Goal: Transaction & Acquisition: Purchase product/service

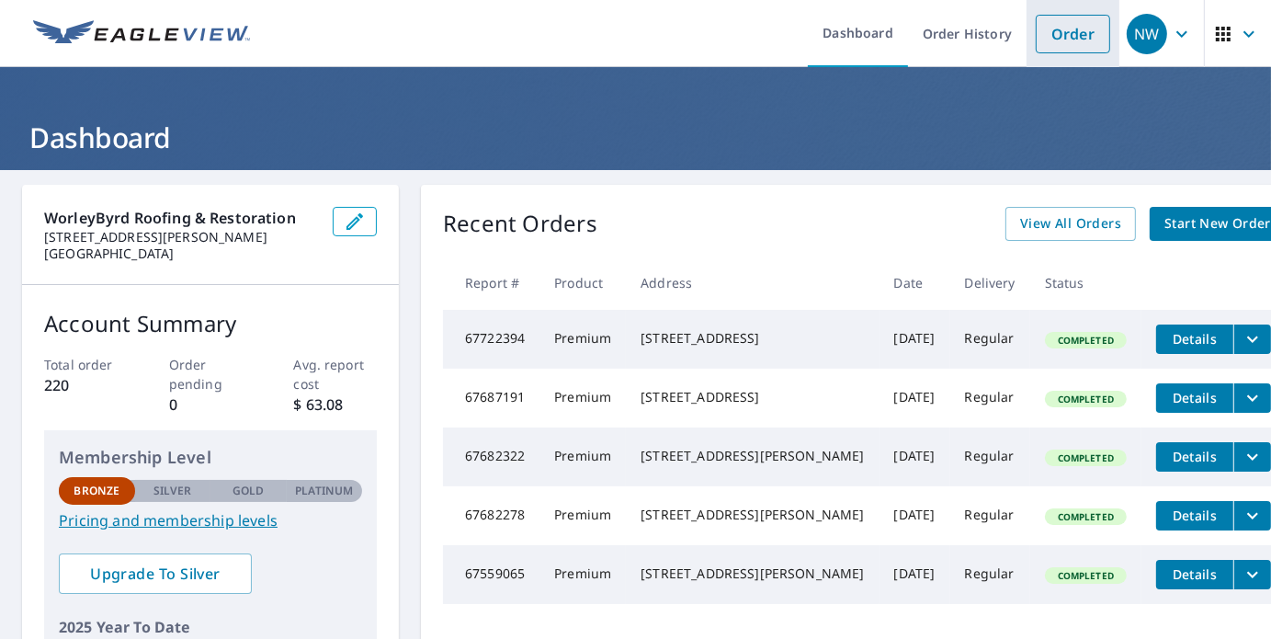
click at [1057, 28] on link "Order" at bounding box center [1073, 34] width 74 height 39
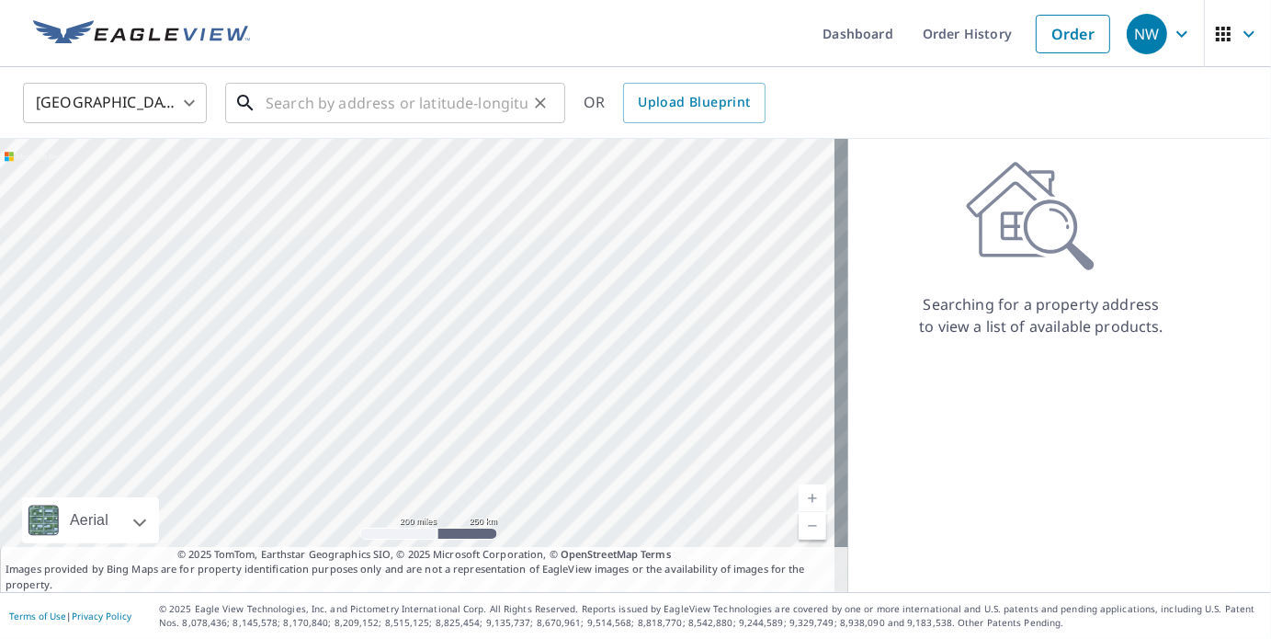
click at [434, 108] on input "text" at bounding box center [397, 102] width 262 height 51
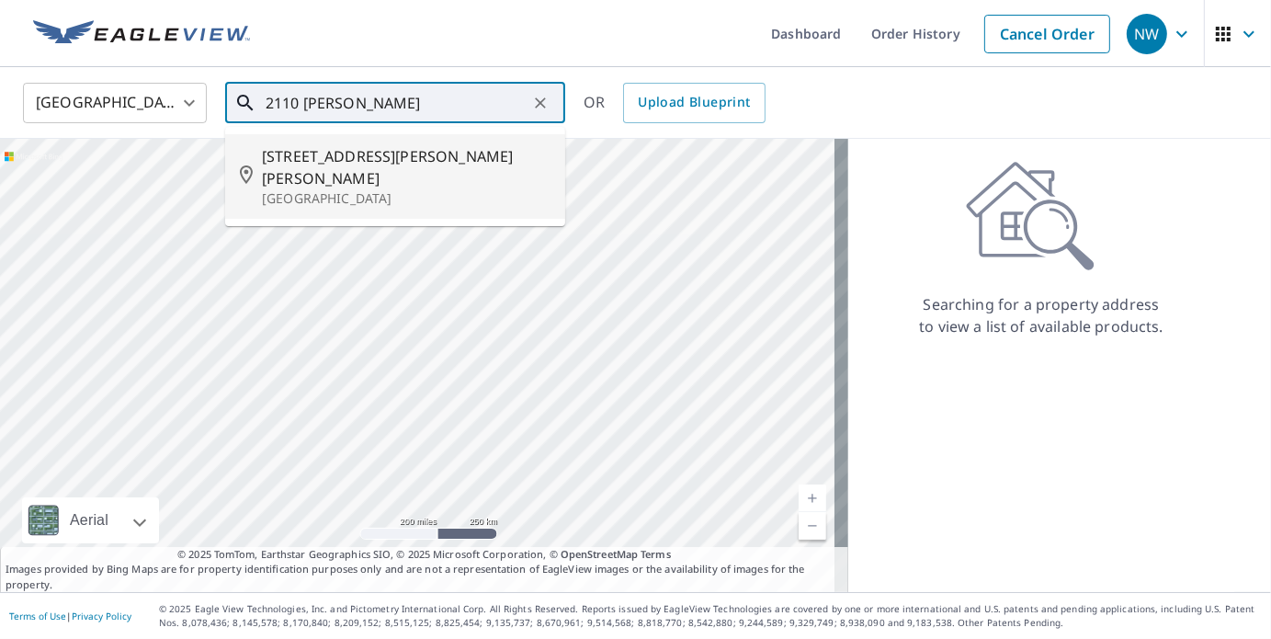
click at [379, 162] on span "[STREET_ADDRESS][PERSON_NAME][PERSON_NAME]" at bounding box center [406, 167] width 289 height 44
type input "[STREET_ADDRESS][PERSON_NAME][PERSON_NAME]"
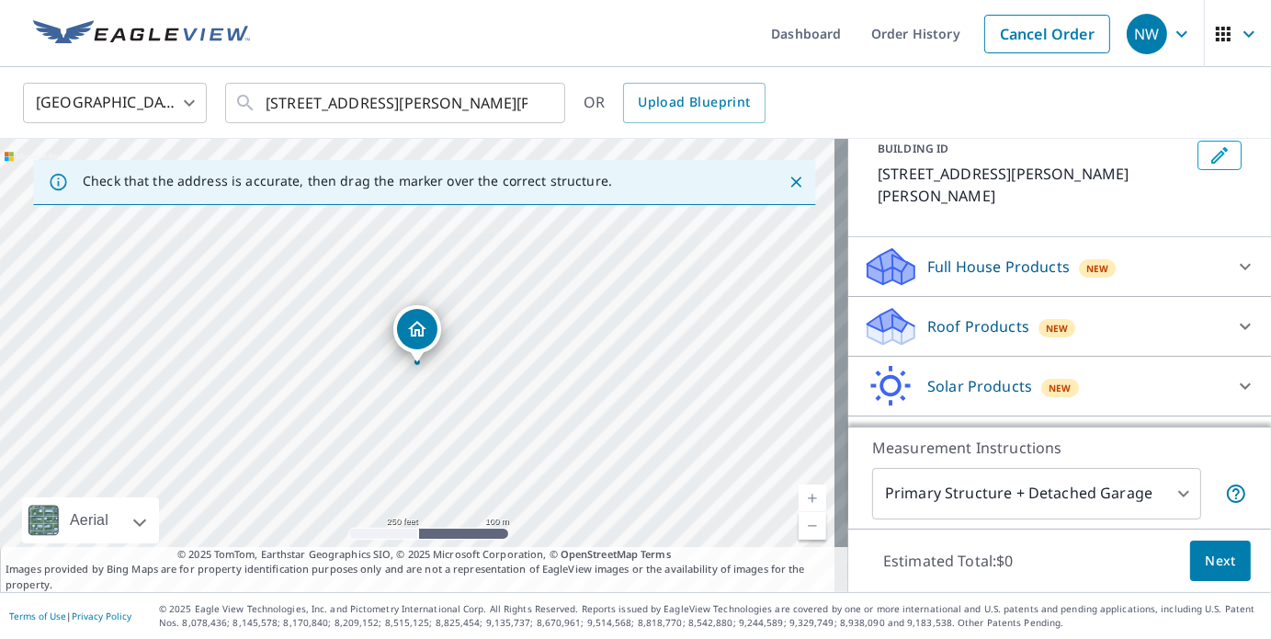
click at [1016, 319] on div "Roof Products New" at bounding box center [1043, 326] width 360 height 43
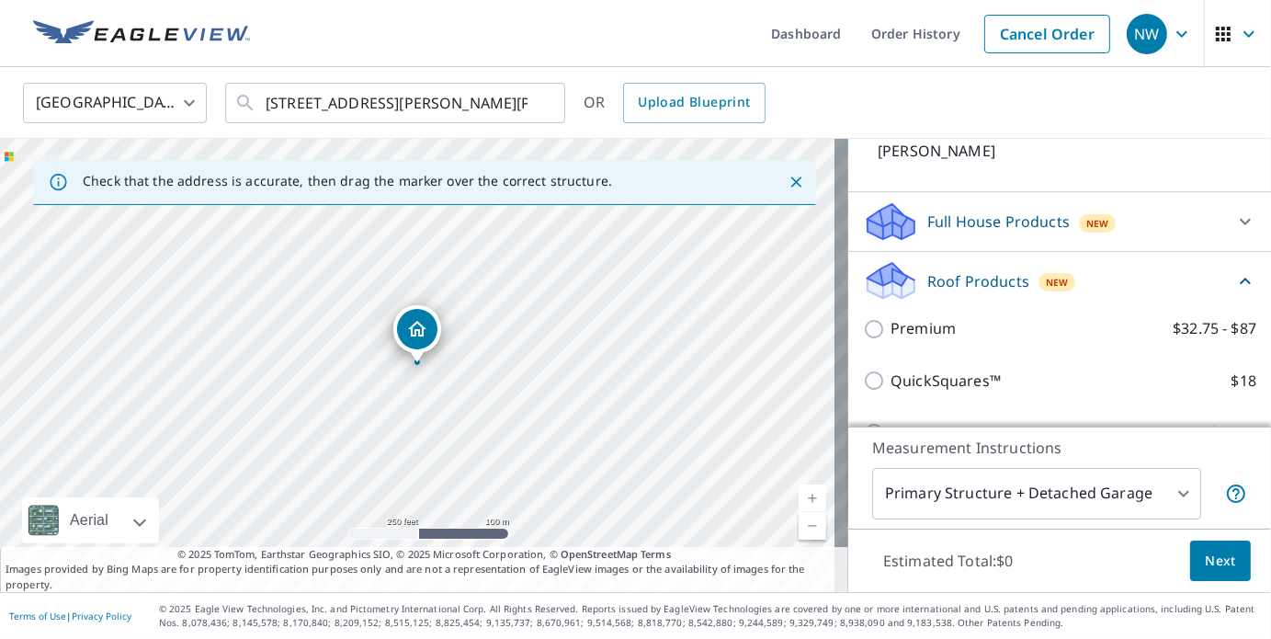
scroll to position [160, 0]
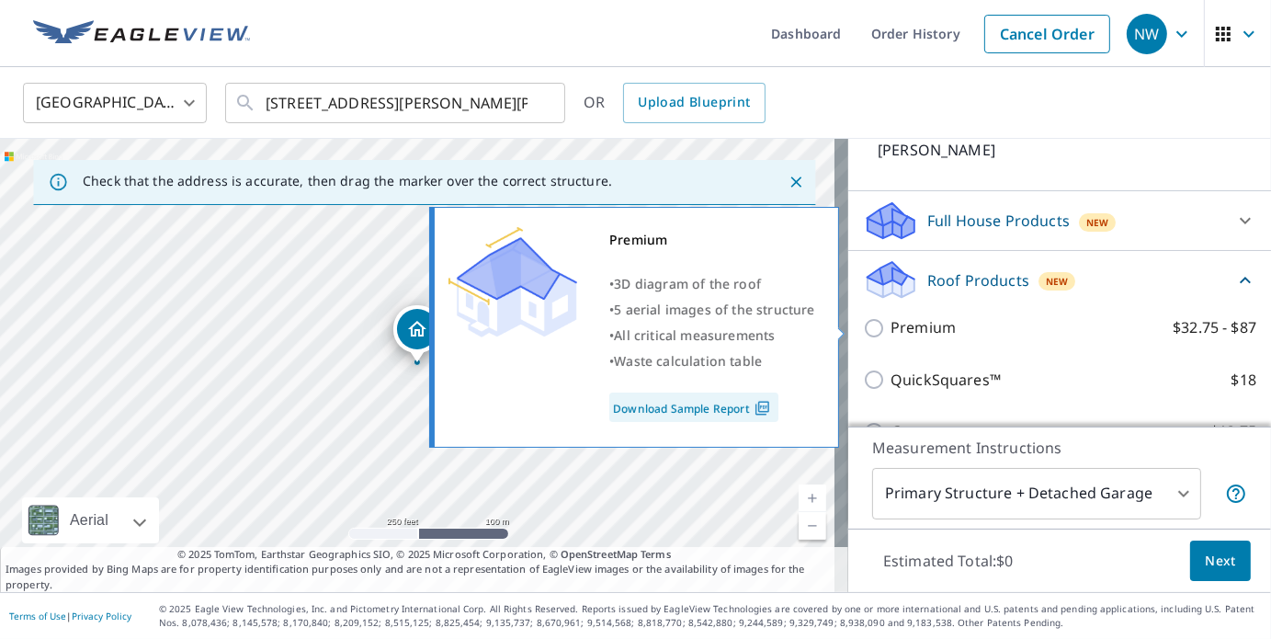
click at [863, 325] on input "Premium $32.75 - $87" at bounding box center [877, 328] width 28 height 22
checkbox input "true"
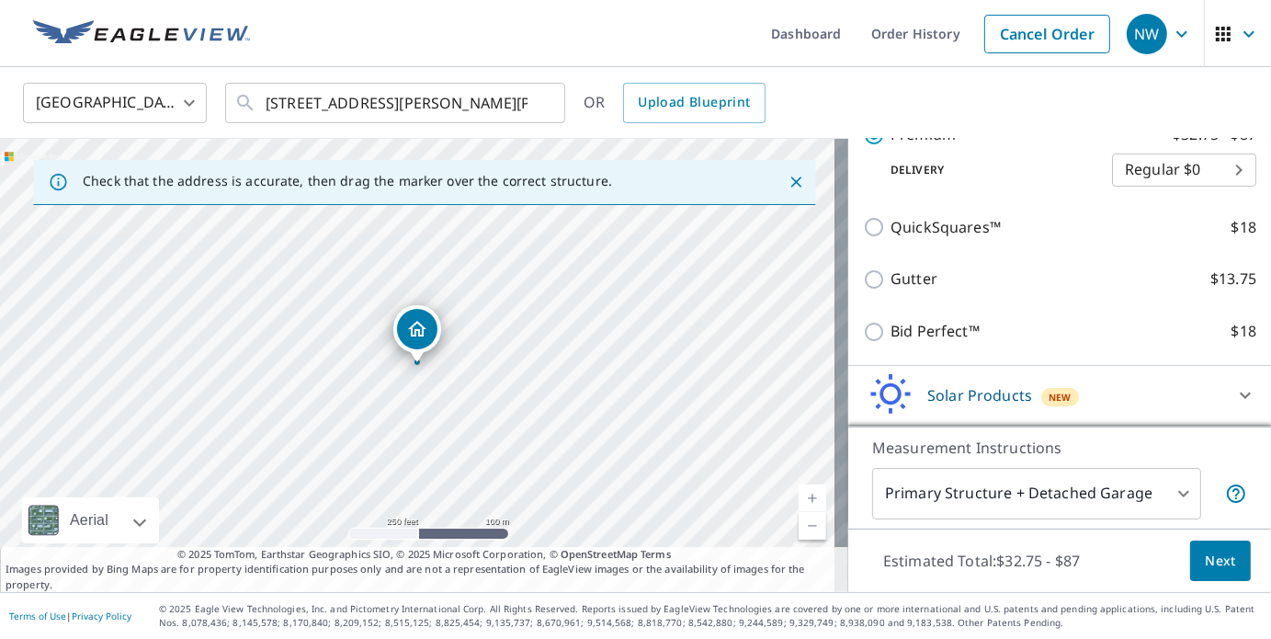
scroll to position [382, 0]
click at [1205, 552] on span "Next" at bounding box center [1220, 560] width 31 height 23
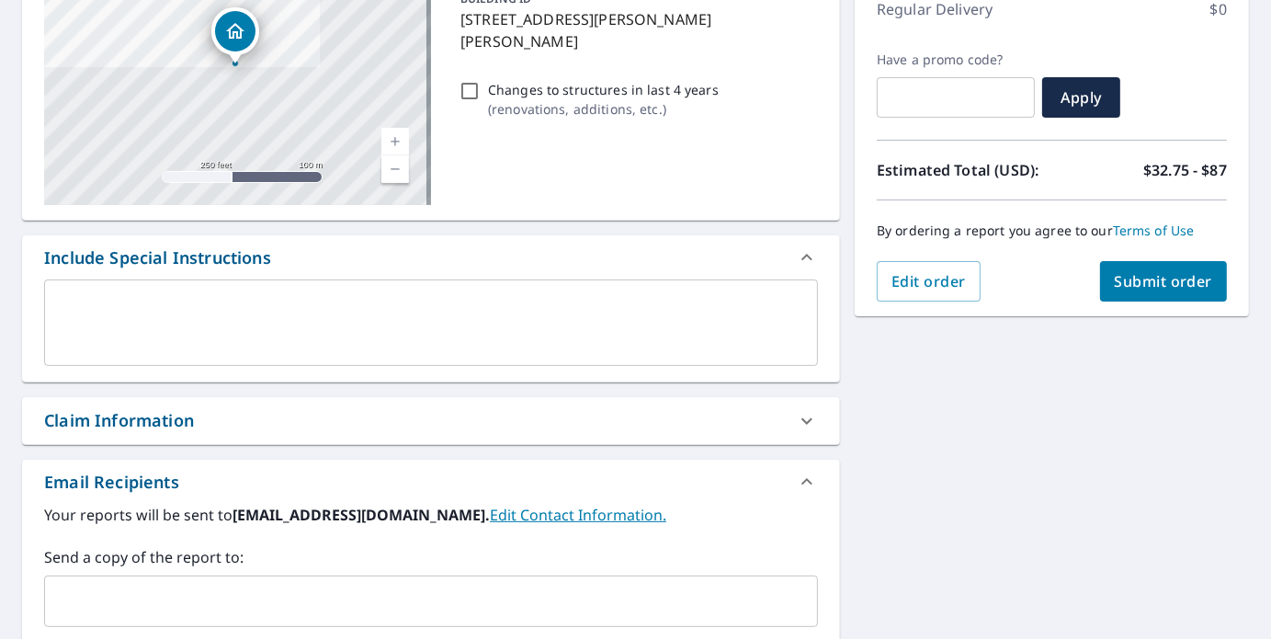
scroll to position [269, 0]
click at [692, 608] on input "text" at bounding box center [417, 601] width 730 height 35
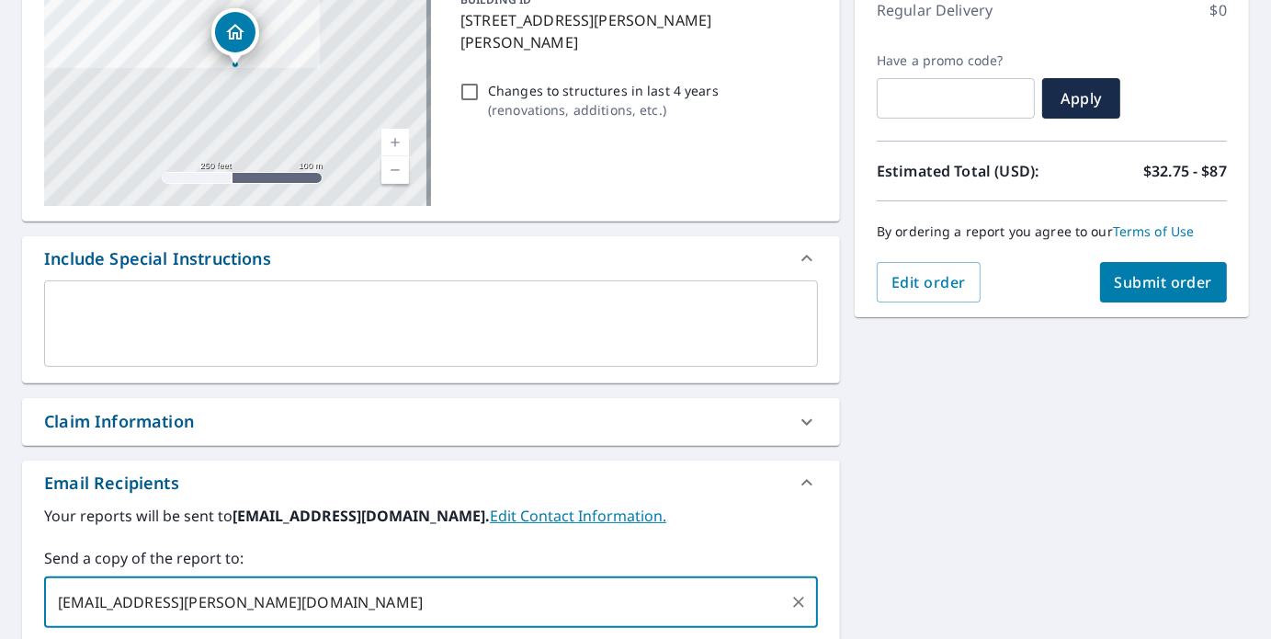
type input "[EMAIL_ADDRESS][PERSON_NAME][DOMAIN_NAME]"
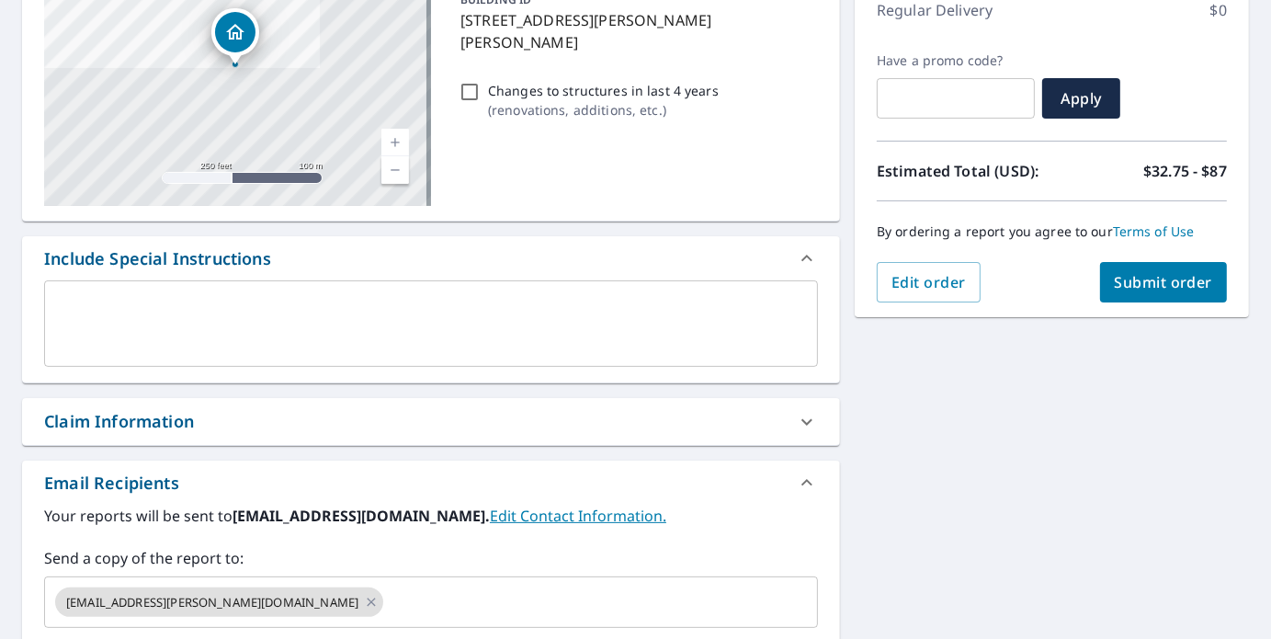
click at [1054, 443] on div "[STREET_ADDRESS][PERSON_NAME][PERSON_NAME] Aerial Road A standard road map Aeri…" at bounding box center [635, 381] width 1271 height 961
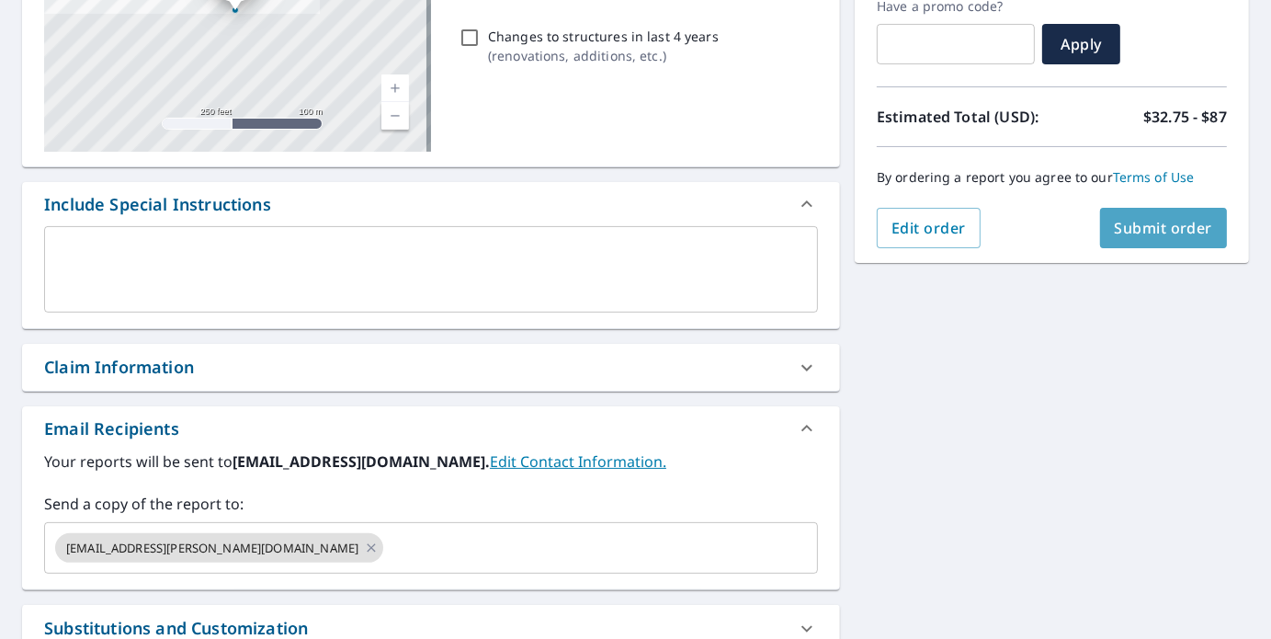
click at [1144, 236] on span "Submit order" at bounding box center [1164, 228] width 98 height 20
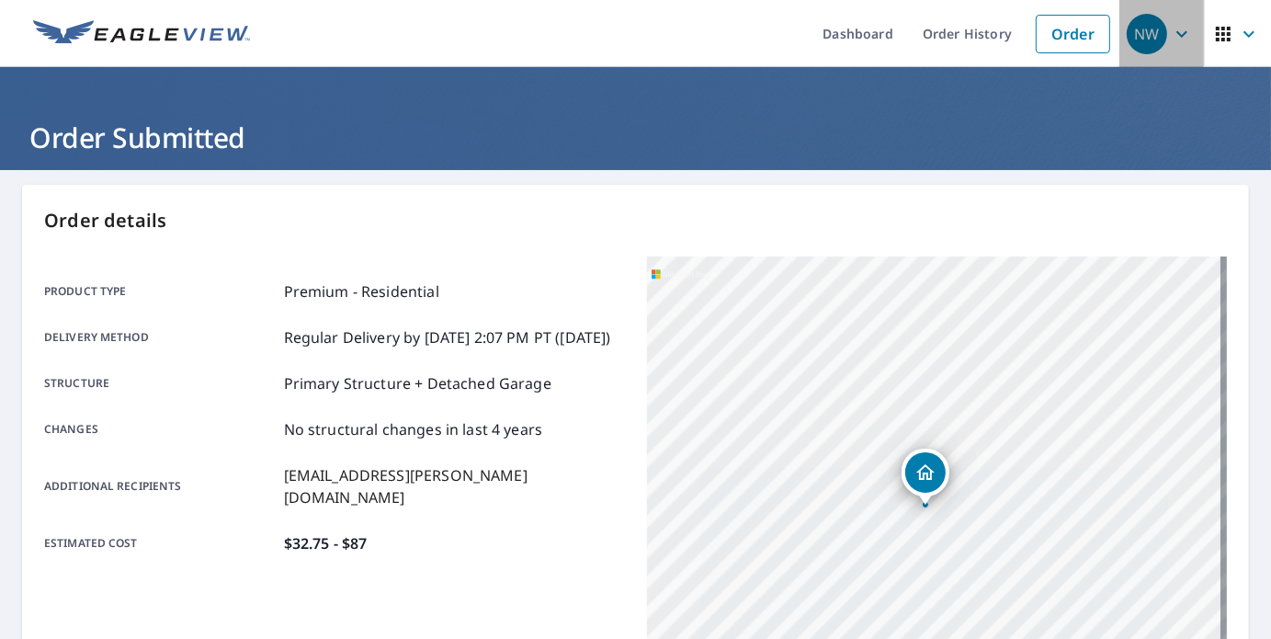
click at [1171, 41] on icon "button" at bounding box center [1182, 34] width 22 height 22
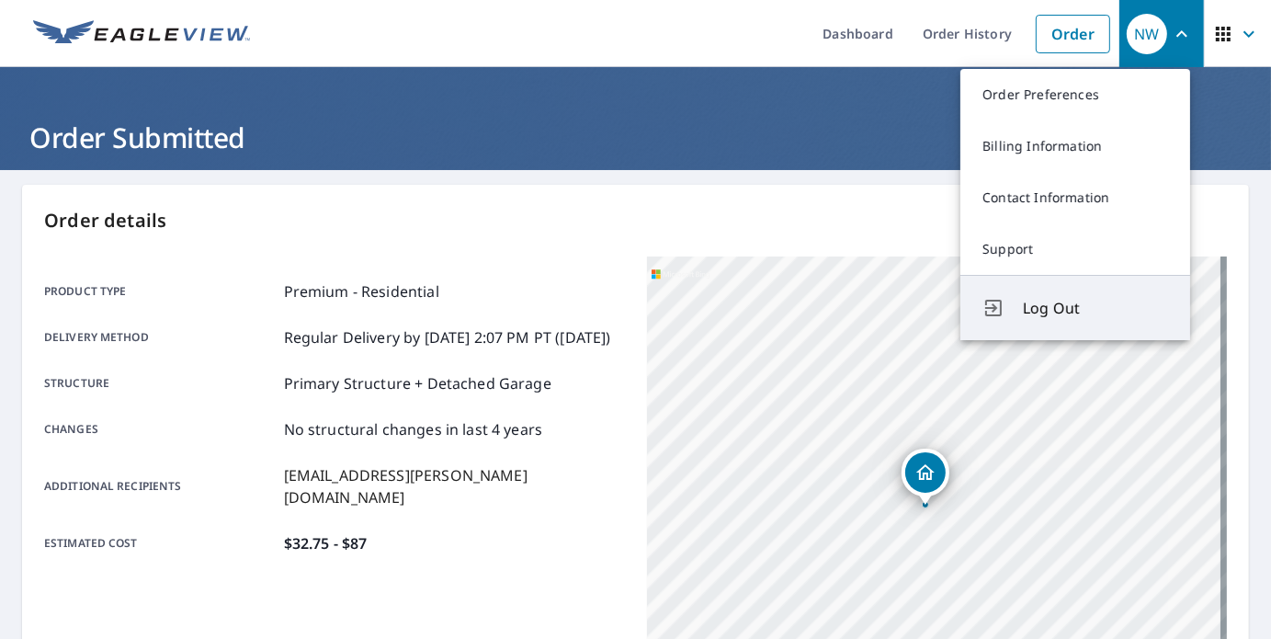
click at [1035, 314] on span "Log Out" at bounding box center [1095, 308] width 145 height 22
